Goal: Task Accomplishment & Management: Use online tool/utility

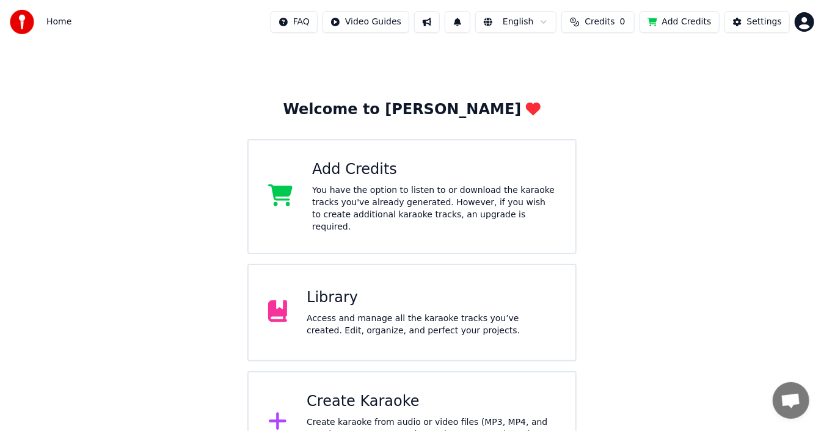
scroll to position [48, 0]
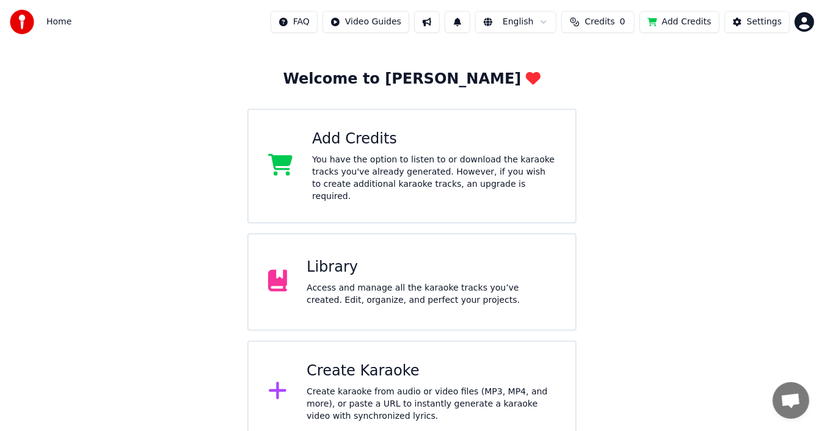
click at [394, 282] on div "Access and manage all the karaoke tracks you’ve created. Edit, organize, and pe…" at bounding box center [431, 294] width 249 height 24
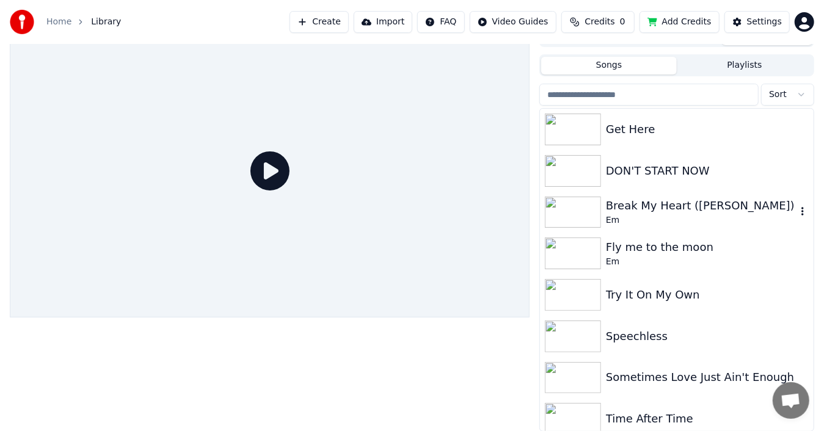
drag, startPoint x: 754, startPoint y: 199, endPoint x: 752, endPoint y: 205, distance: 6.2
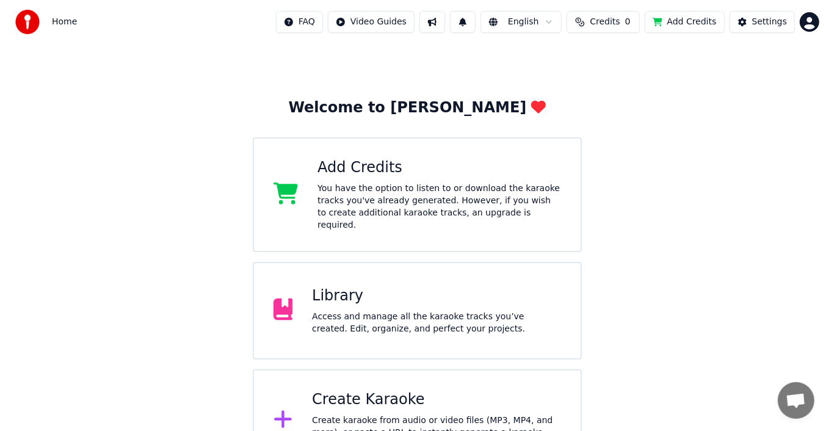
scroll to position [48, 0]
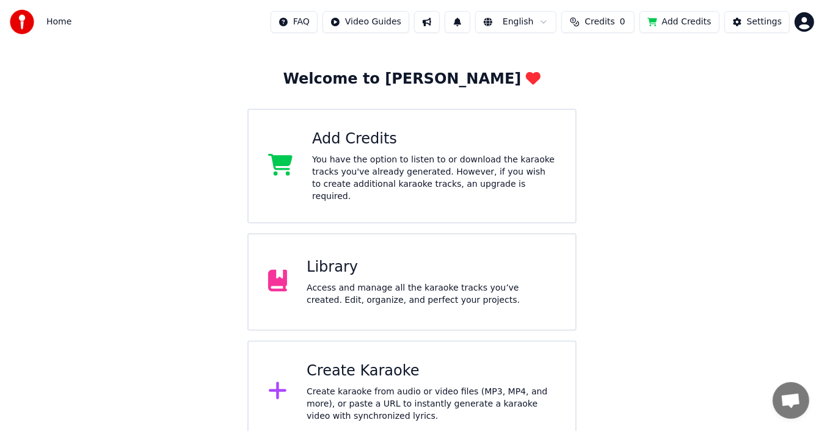
click at [362, 386] on div "Create karaoke from audio or video files (MP3, MP4, and more), or paste a URL t…" at bounding box center [431, 404] width 249 height 37
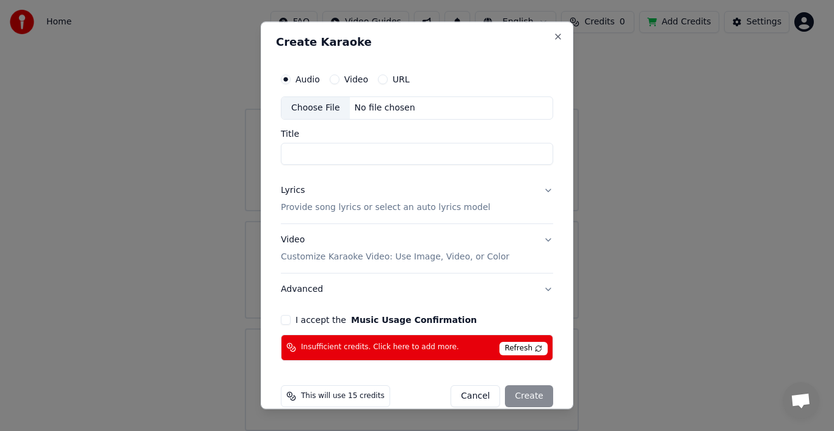
click at [319, 109] on div "Choose File" at bounding box center [316, 108] width 68 height 22
click at [553, 38] on button "Close" at bounding box center [558, 37] width 10 height 10
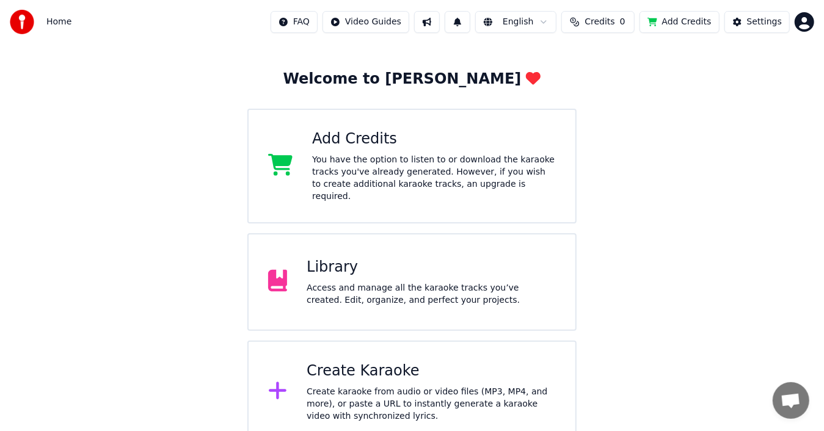
click at [380, 363] on div "Create Karaoke" at bounding box center [431, 372] width 249 height 20
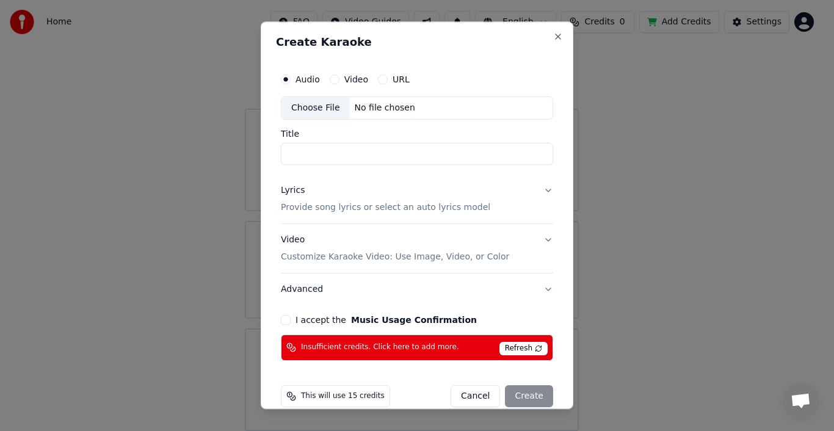
click at [311, 106] on div "Choose File" at bounding box center [316, 108] width 68 height 22
type input "**********"
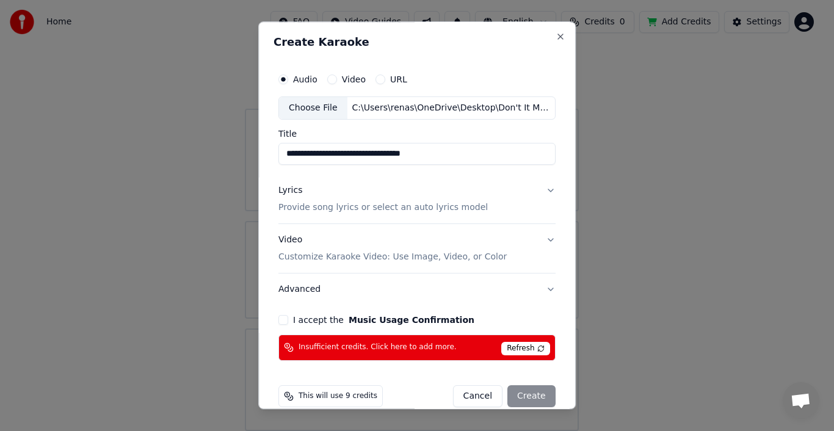
click at [288, 191] on div "Lyrics" at bounding box center [290, 190] width 24 height 12
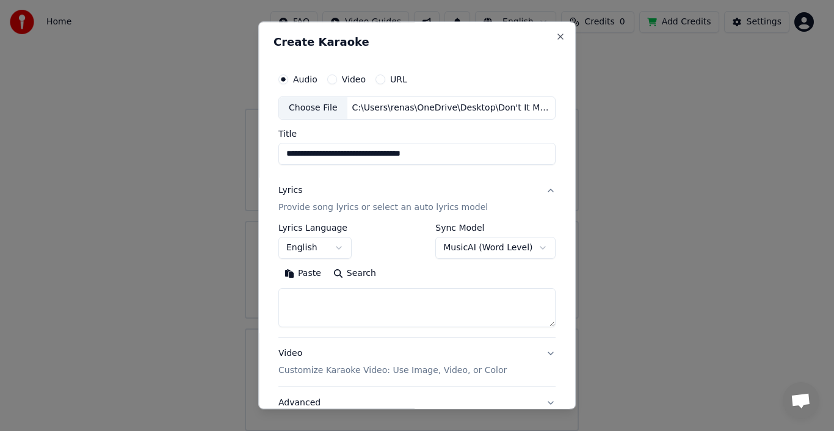
click at [298, 271] on button "Paste" at bounding box center [302, 274] width 49 height 20
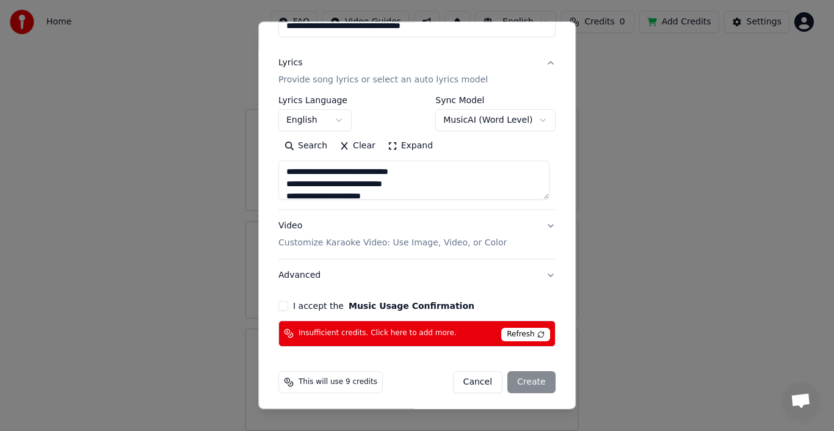
scroll to position [129, 0]
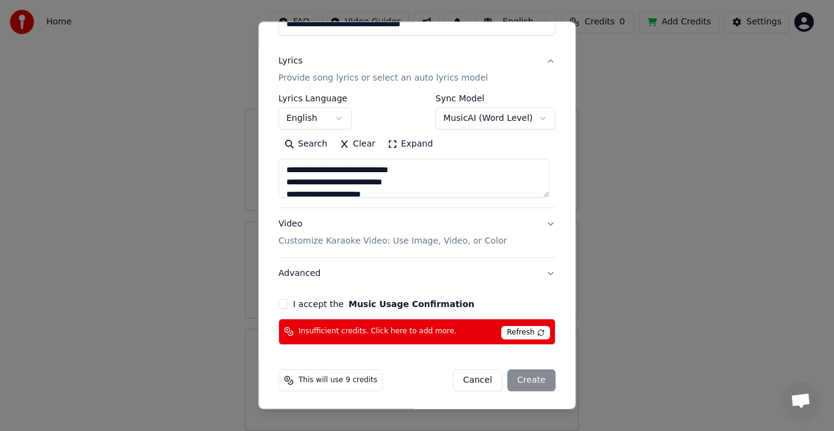
click at [541, 272] on button "Advanced" at bounding box center [416, 274] width 277 height 32
type textarea "**********"
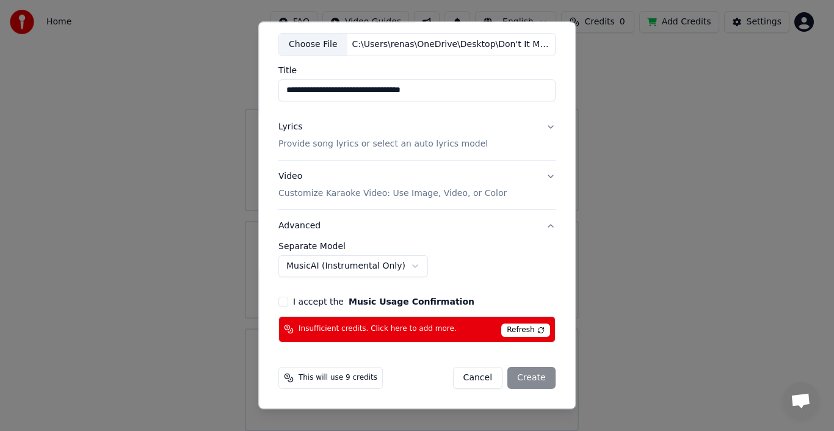
scroll to position [61, 0]
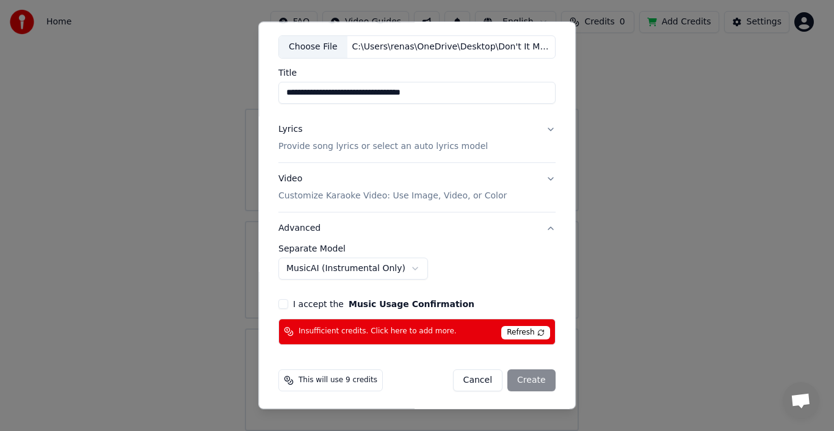
click at [397, 269] on body "**********" at bounding box center [412, 191] width 824 height 479
click at [280, 300] on button "I accept the Music Usage Confirmation" at bounding box center [283, 304] width 10 height 10
click at [547, 277] on div "**********" at bounding box center [416, 261] width 277 height 35
click at [473, 330] on div "Insufficient credits. Click here to add more. Refresh" at bounding box center [416, 332] width 277 height 26
click at [323, 329] on span "Insufficient credits. Click here to add more." at bounding box center [378, 332] width 158 height 10
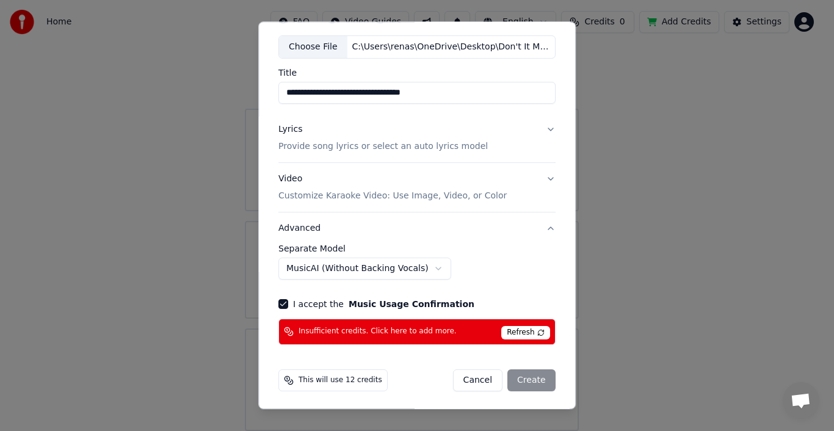
select select "**********"
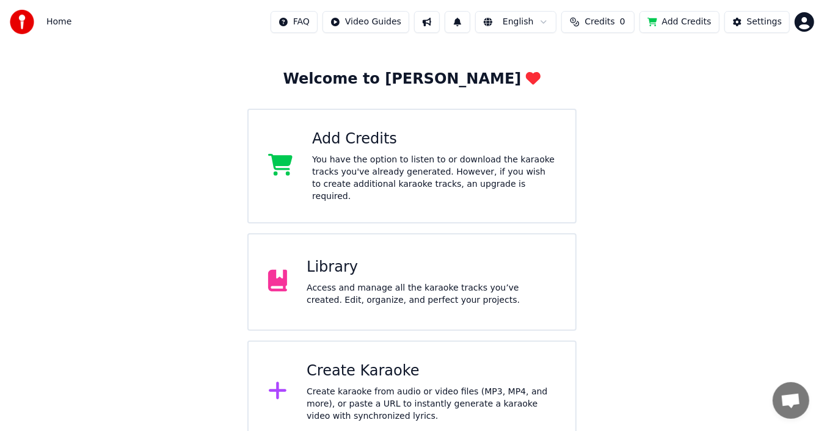
click at [627, 82] on div "Welcome to Youka Add Credits You have the option to listen to or download the k…" at bounding box center [412, 219] width 824 height 447
click at [347, 386] on div "Create karaoke from audio or video files (MP3, MP4, and more), or paste a URL t…" at bounding box center [431, 404] width 249 height 37
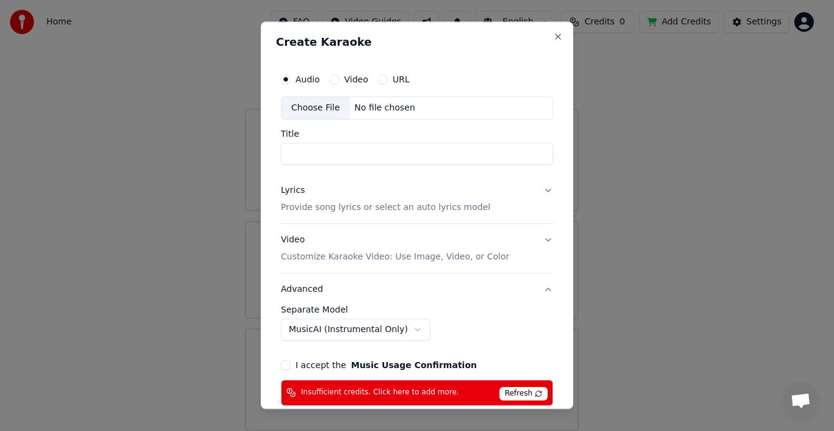
click at [317, 108] on div "Choose File" at bounding box center [316, 108] width 68 height 22
type input "**********"
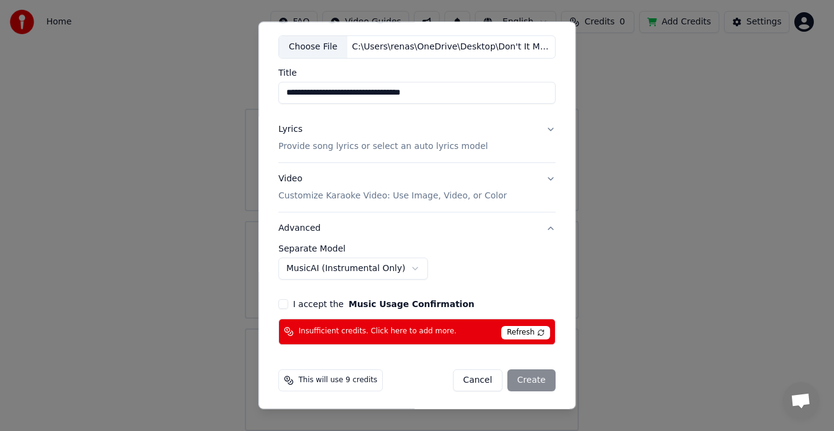
click at [290, 129] on div "Lyrics" at bounding box center [290, 129] width 24 height 12
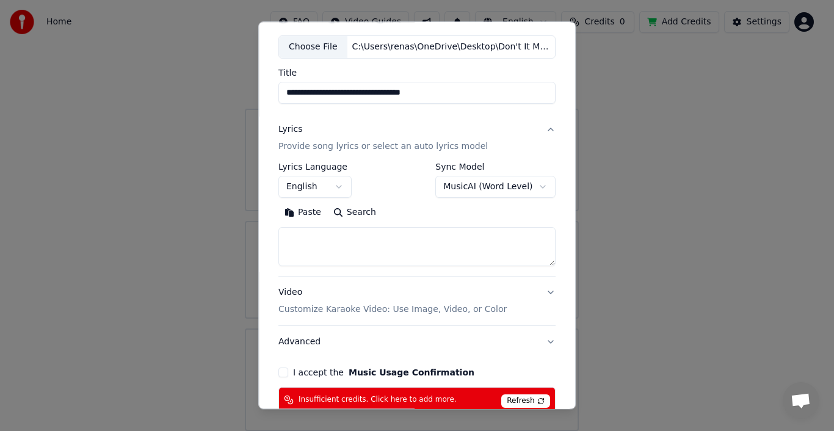
click at [299, 207] on button "Paste" at bounding box center [302, 213] width 49 height 20
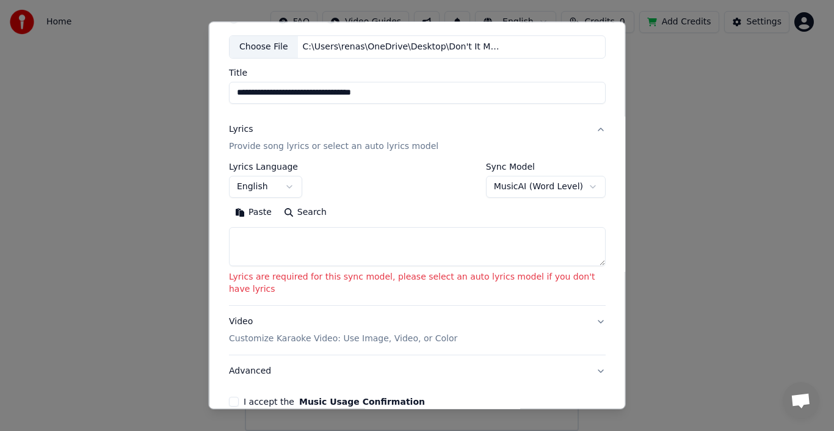
click at [269, 209] on button "Paste" at bounding box center [253, 213] width 49 height 20
click at [265, 213] on button "Paste" at bounding box center [253, 213] width 49 height 20
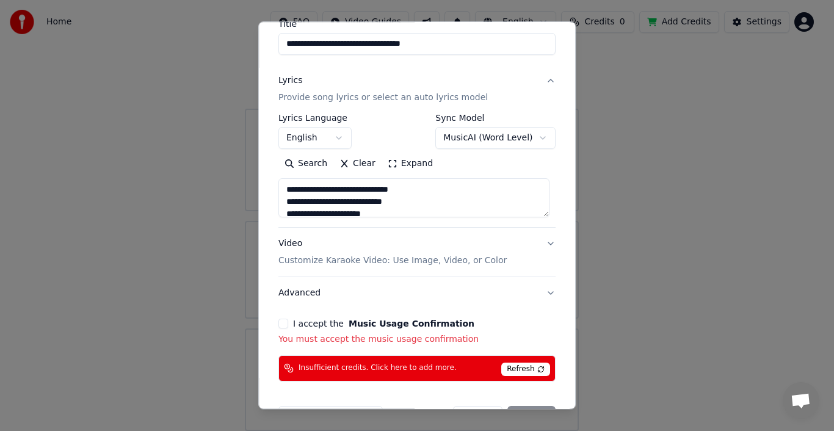
scroll to position [147, 0]
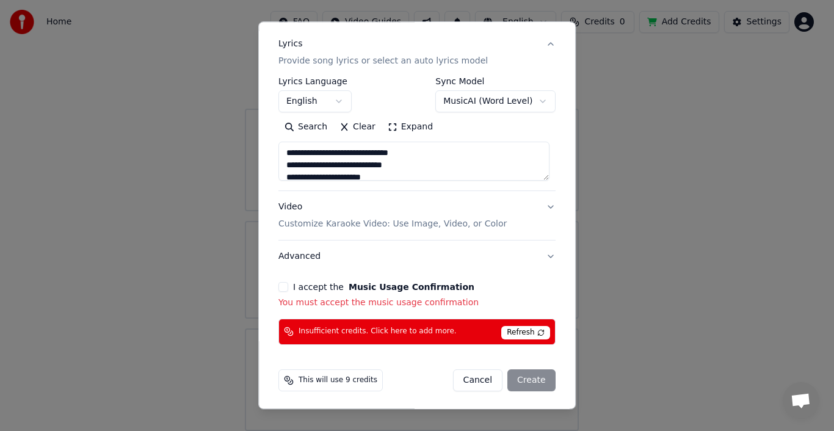
click at [461, 225] on p "Customize Karaoke Video: Use Image, Video, or Color" at bounding box center [392, 224] width 228 height 12
type textarea "**********"
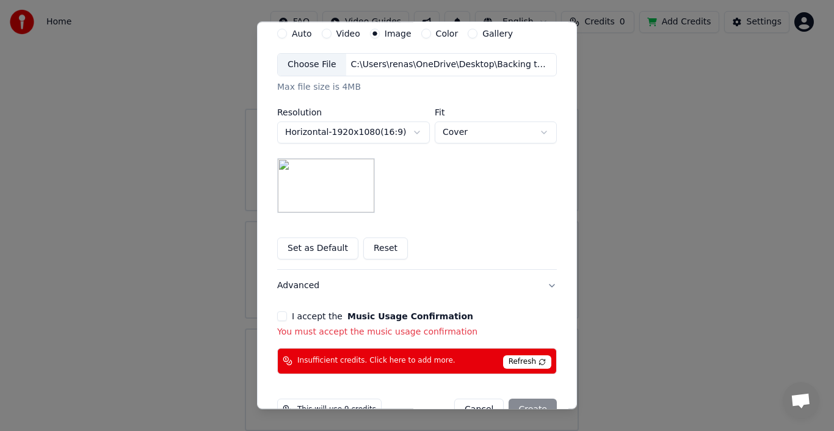
scroll to position [273, 0]
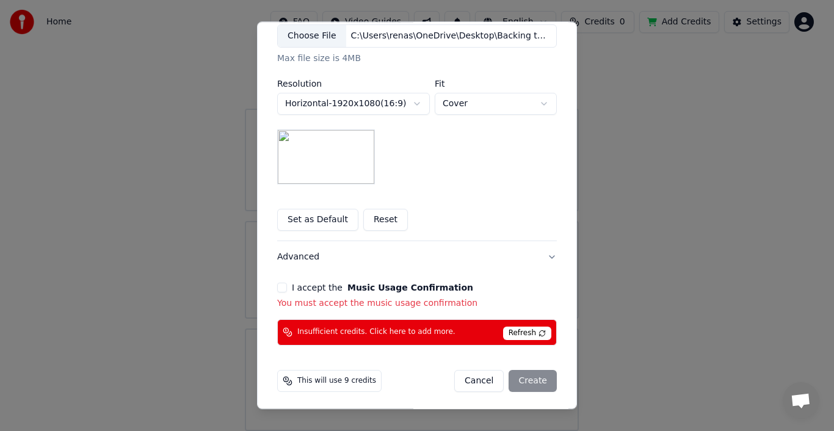
click at [548, 255] on button "Advanced" at bounding box center [417, 257] width 280 height 32
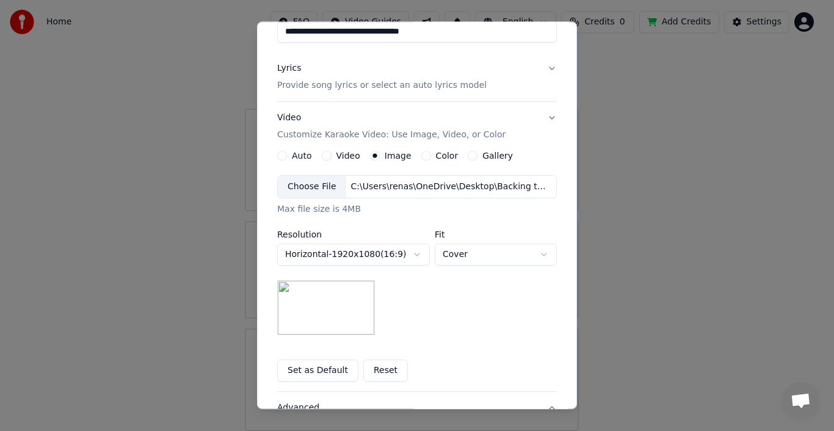
scroll to position [78, 0]
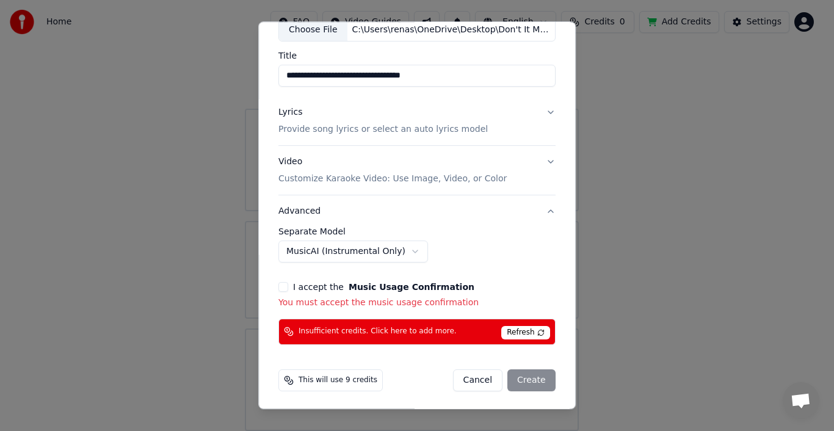
click at [396, 250] on body "**********" at bounding box center [412, 191] width 824 height 479
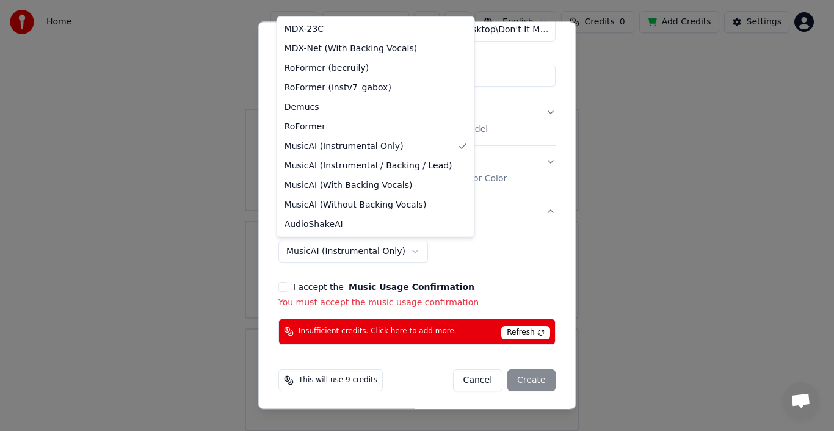
select select "**********"
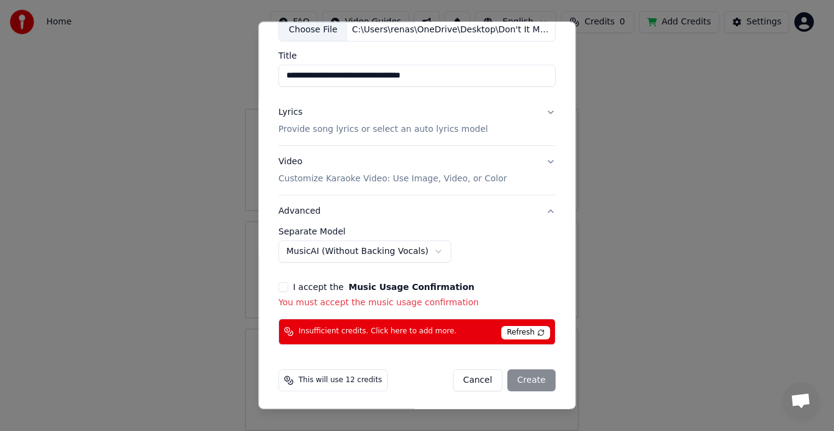
click at [280, 284] on button "I accept the Music Usage Confirmation" at bounding box center [283, 287] width 10 height 10
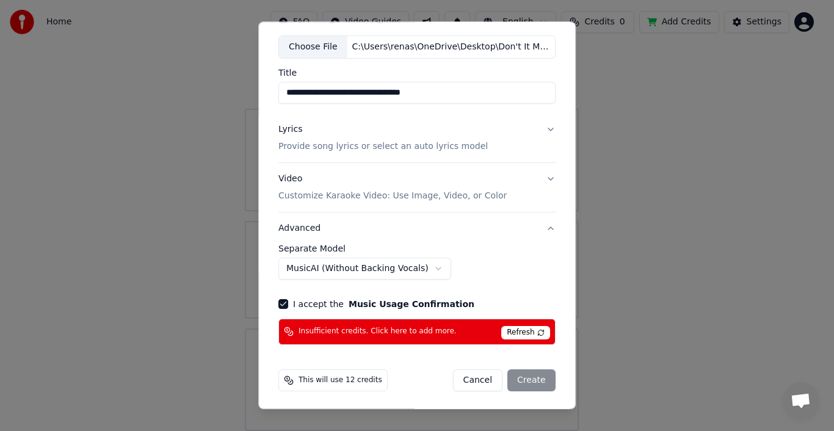
scroll to position [61, 0]
click at [534, 378] on div "Cancel Create" at bounding box center [504, 380] width 103 height 22
click at [518, 333] on span "Refresh" at bounding box center [525, 332] width 48 height 13
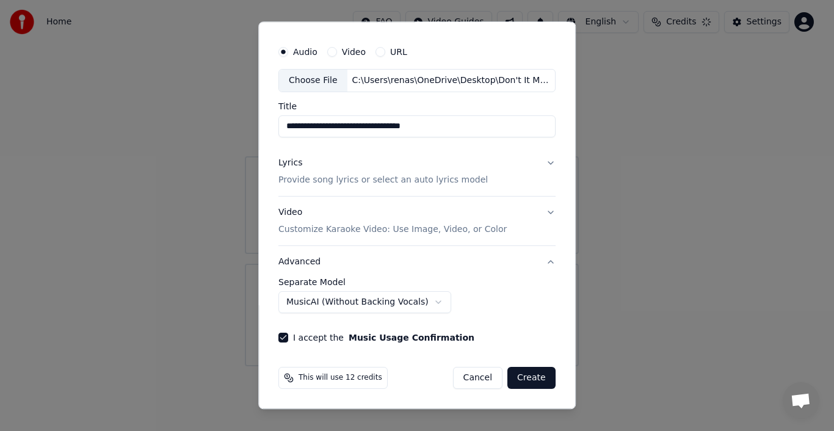
scroll to position [26, 0]
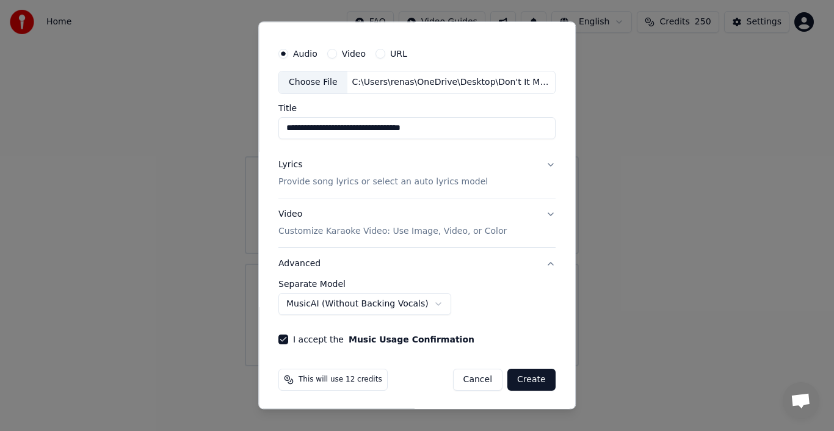
click at [321, 282] on label "Separate Model" at bounding box center [416, 284] width 277 height 9
click at [544, 261] on button "Advanced" at bounding box center [416, 264] width 277 height 32
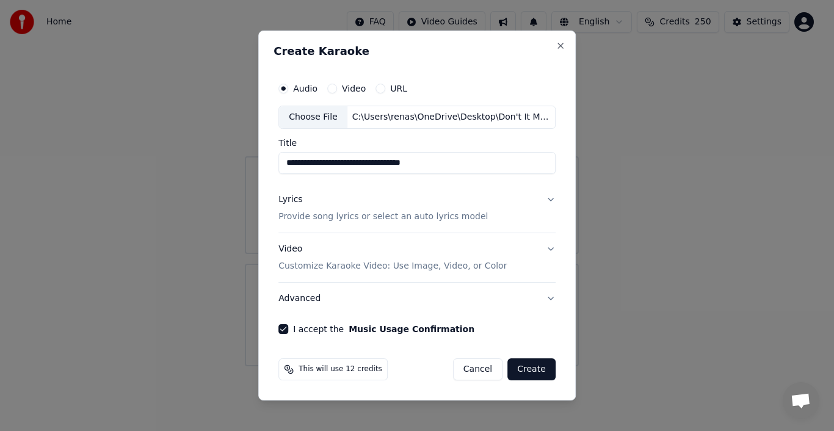
click at [544, 261] on button "Video Customize Karaoke Video: Use Image, Video, or Color" at bounding box center [416, 257] width 277 height 49
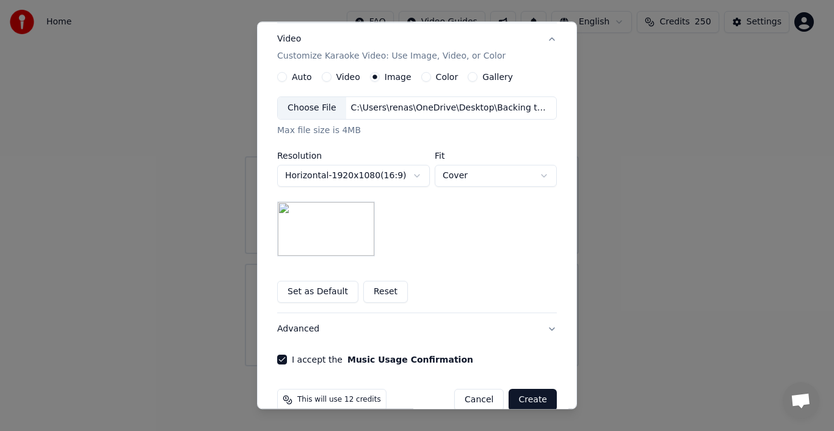
scroll to position [202, 0]
click at [545, 327] on button "Advanced" at bounding box center [417, 329] width 280 height 32
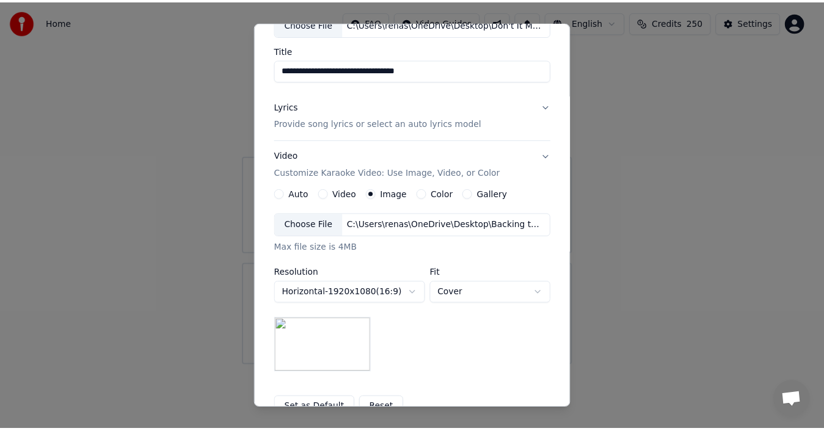
scroll to position [26, 0]
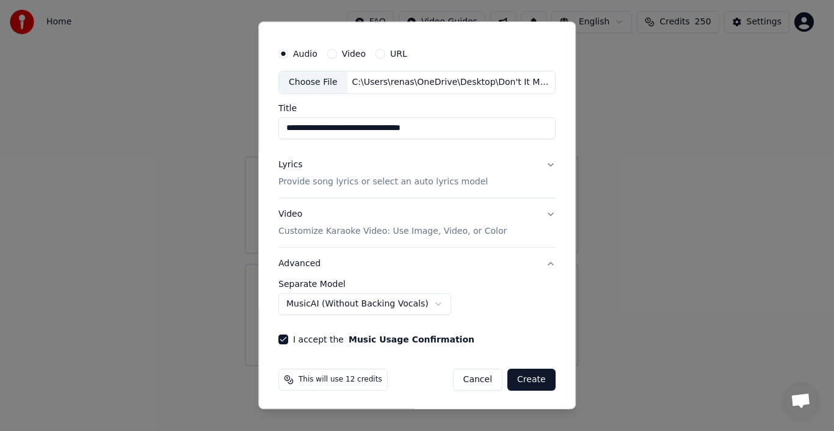
click at [533, 379] on button "Create" at bounding box center [532, 380] width 48 height 22
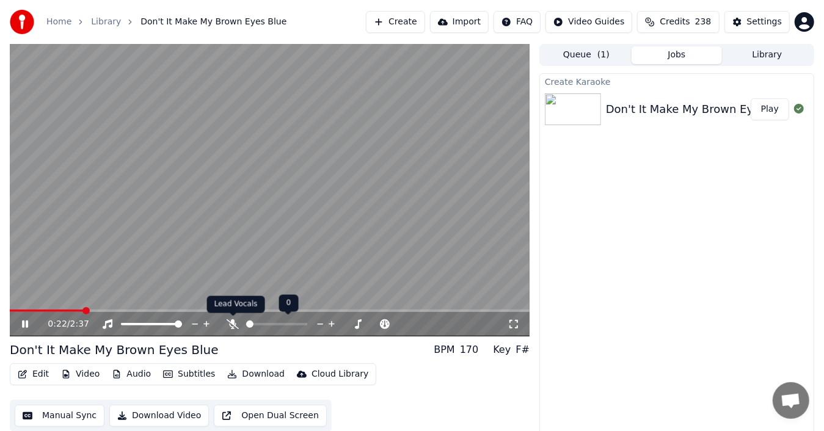
click at [233, 324] on icon at bounding box center [233, 324] width 12 height 10
click at [233, 324] on icon at bounding box center [233, 324] width 7 height 10
click at [392, 252] on video at bounding box center [270, 190] width 520 height 293
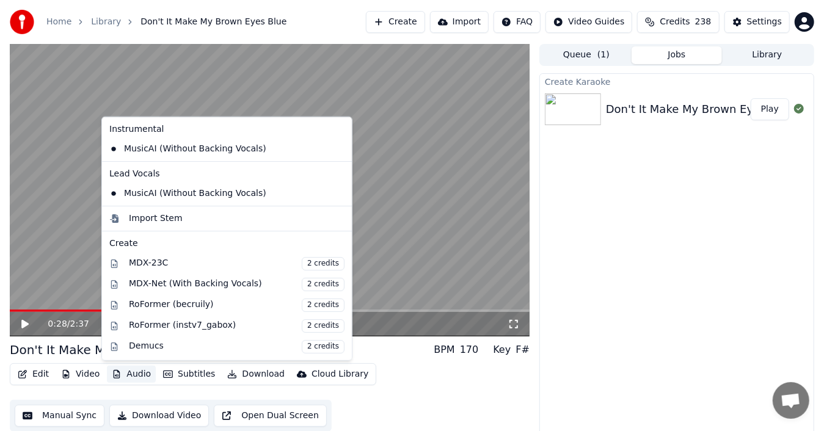
click at [136, 371] on button "Audio" at bounding box center [131, 374] width 49 height 17
click at [336, 148] on icon at bounding box center [342, 149] width 13 height 10
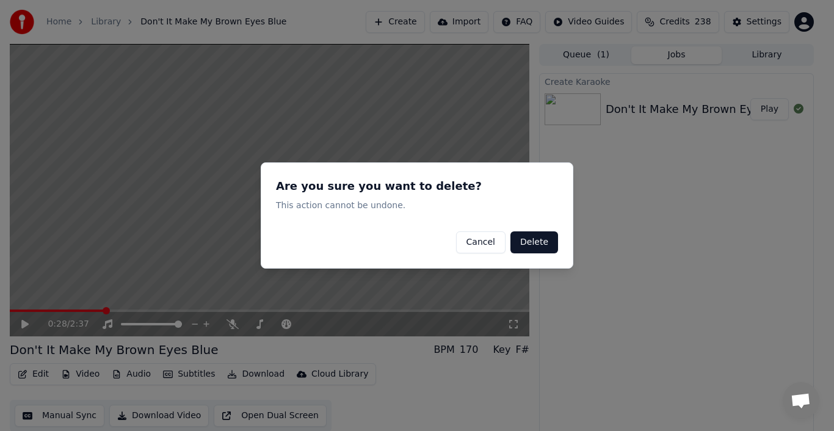
click at [540, 246] on button "Delete" at bounding box center [535, 242] width 48 height 22
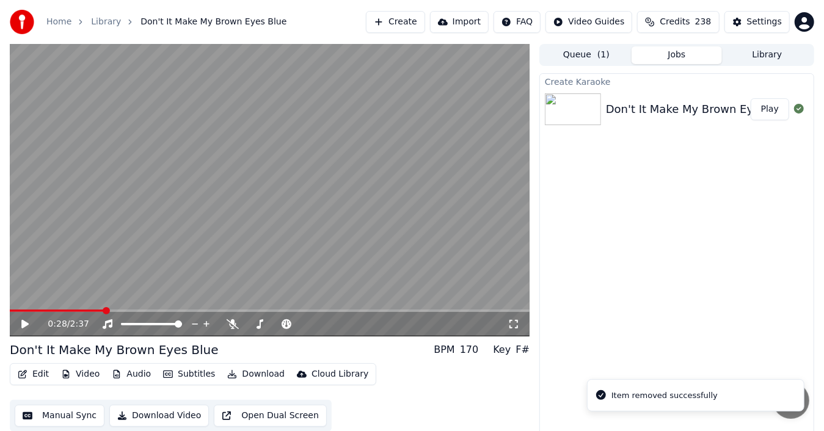
click at [137, 373] on button "Audio" at bounding box center [131, 374] width 49 height 17
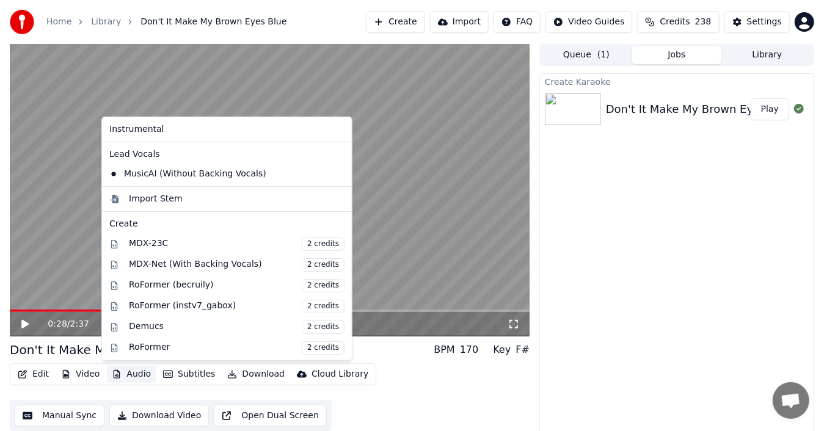
click at [336, 172] on icon at bounding box center [342, 174] width 13 height 10
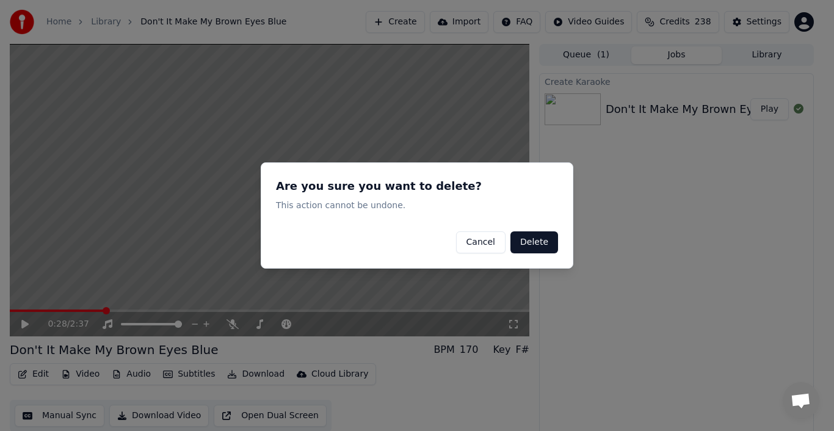
click at [550, 242] on button "Delete" at bounding box center [535, 242] width 48 height 22
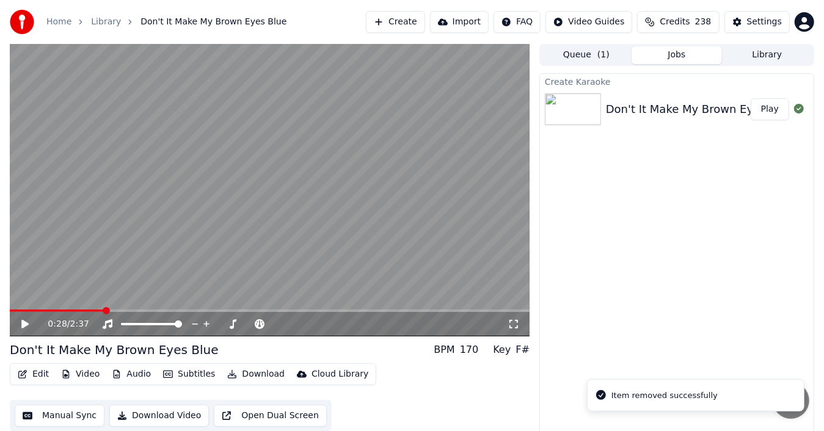
click at [133, 371] on button "Audio" at bounding box center [131, 374] width 49 height 17
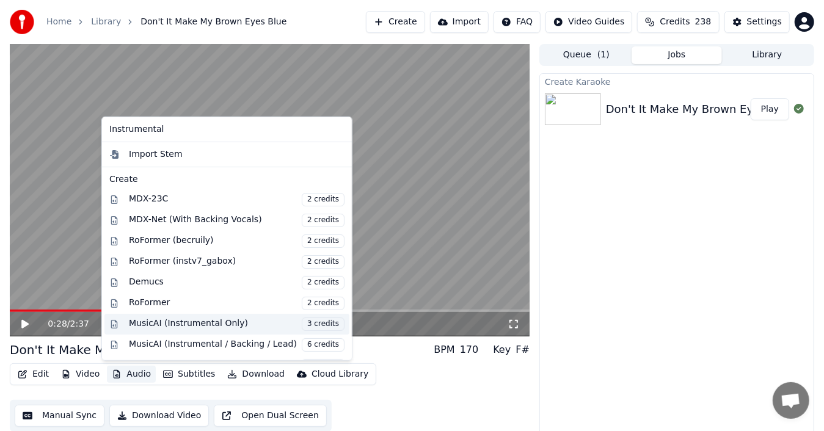
click at [202, 318] on div "MusicAI (Instrumental Only) 3 credits" at bounding box center [237, 324] width 216 height 13
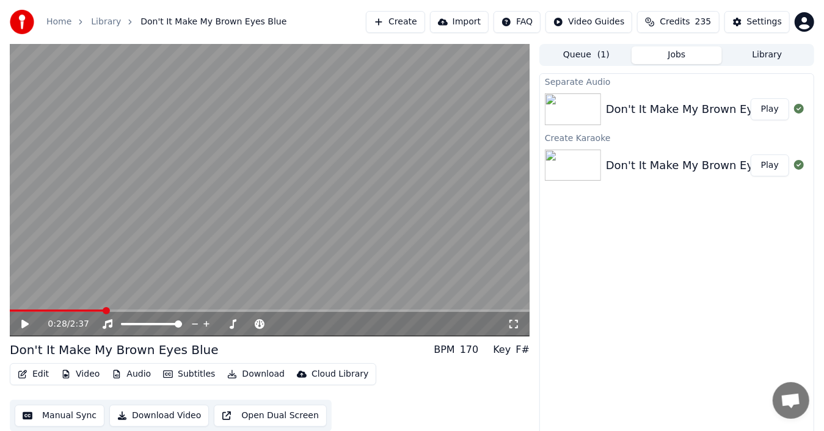
click at [775, 112] on button "Play" at bounding box center [770, 109] width 38 height 22
click at [22, 321] on icon at bounding box center [34, 324] width 28 height 10
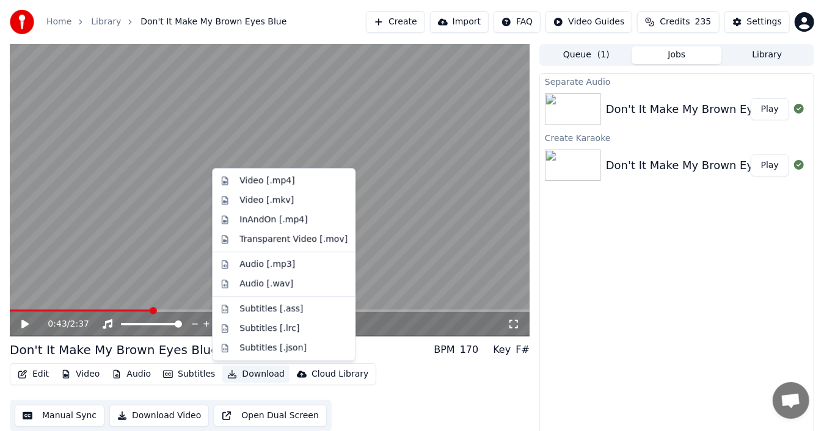
click at [252, 373] on button "Download" at bounding box center [255, 374] width 67 height 17
click at [276, 178] on div "Video [.mp4]" at bounding box center [266, 181] width 55 height 12
